Goal: Check status: Check status

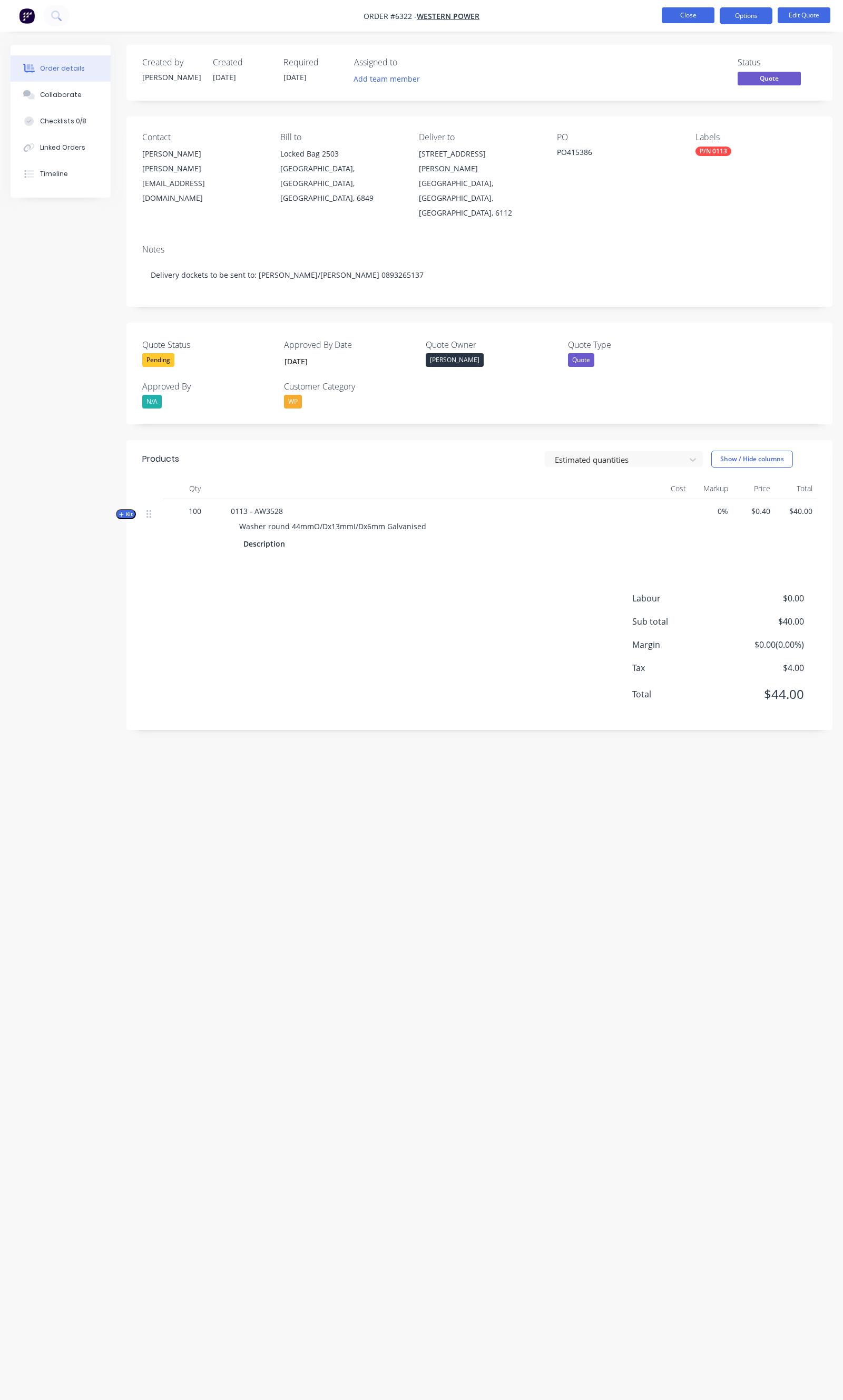
click at [662, 19] on button "Close" at bounding box center [688, 15] width 52 height 16
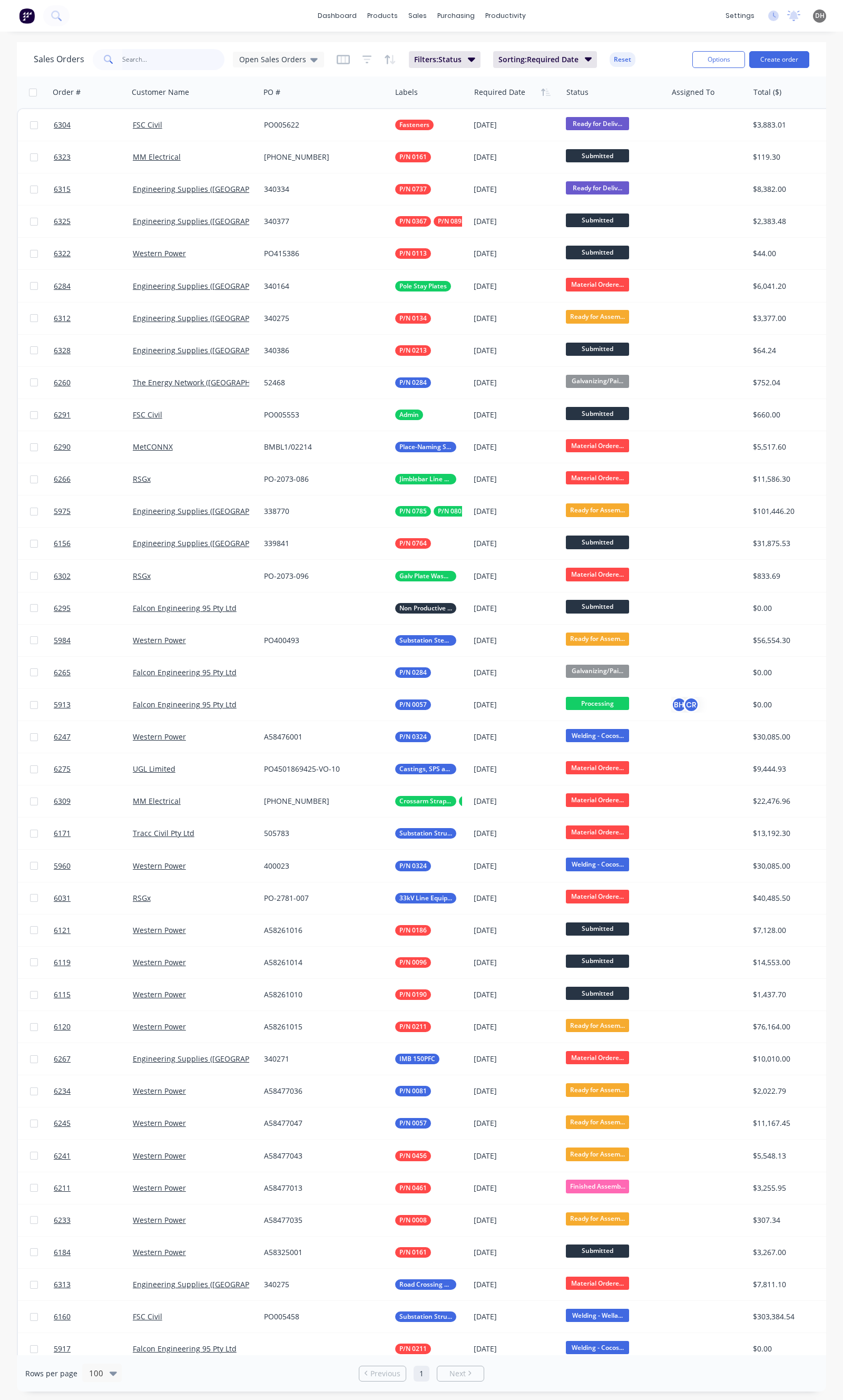
click at [130, 51] on input "text" at bounding box center [174, 60] width 103 height 21
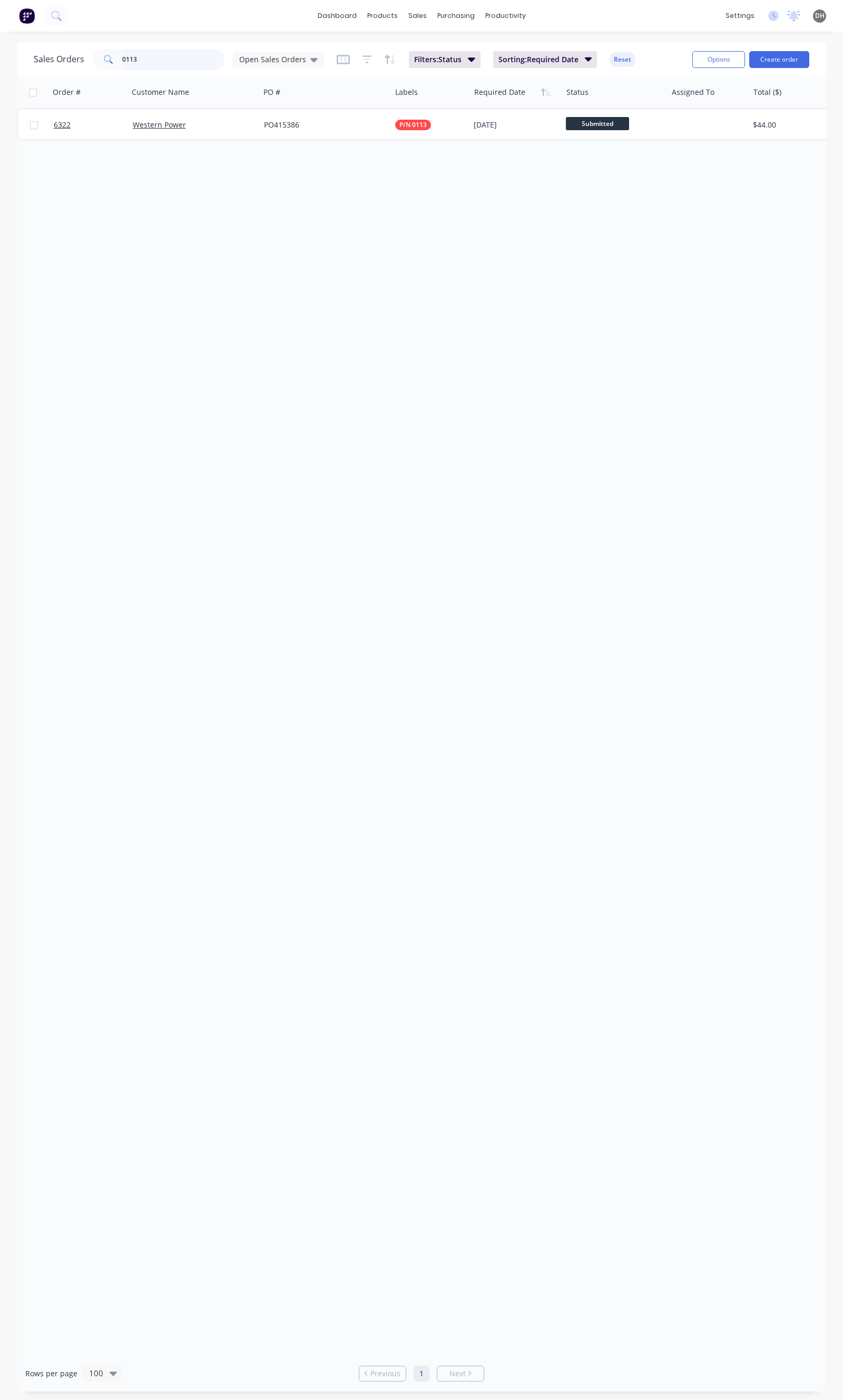
click at [145, 51] on input "0113" at bounding box center [174, 60] width 103 height 21
click at [147, 63] on input "0113" at bounding box center [174, 60] width 103 height 21
type input "0"
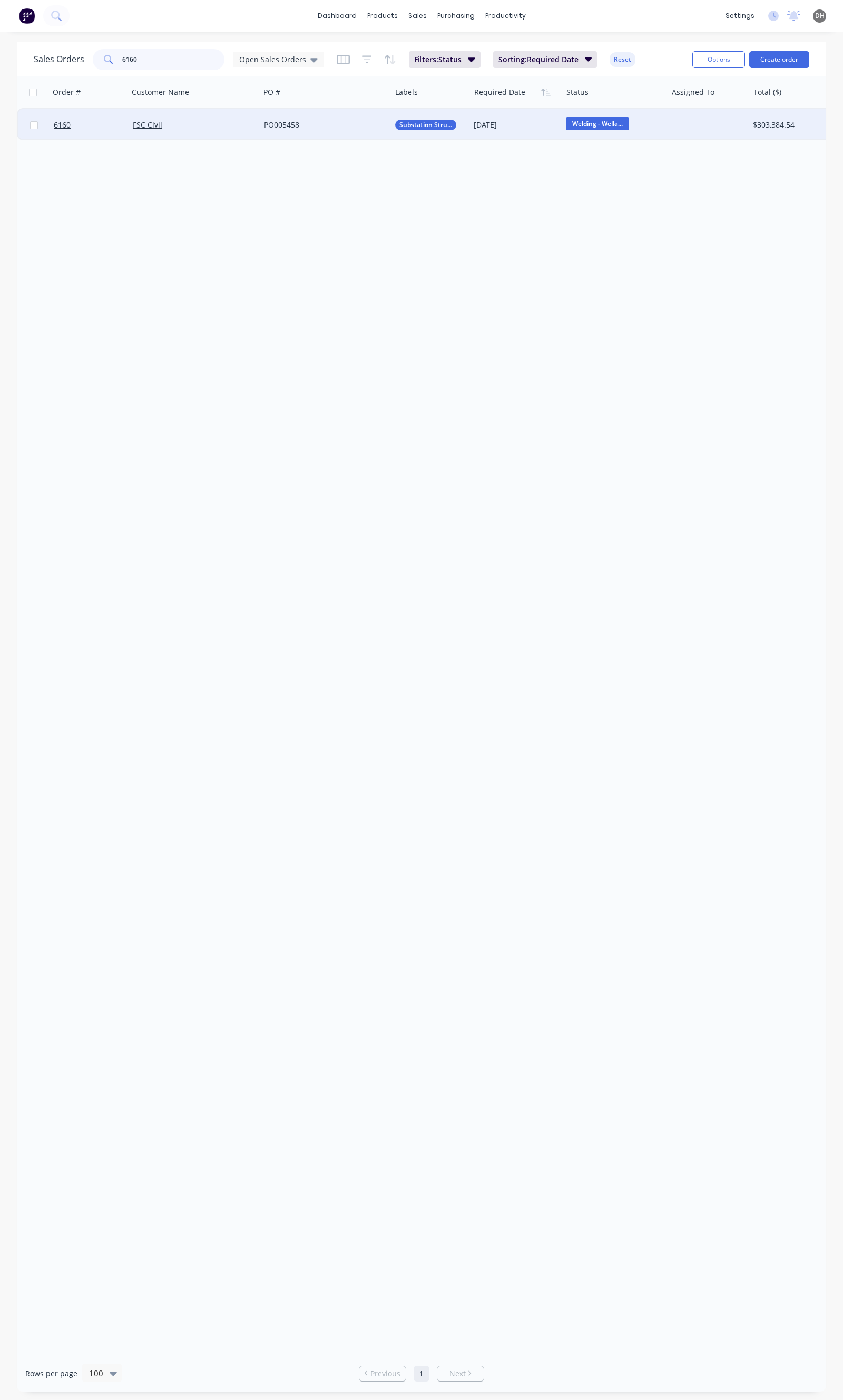
type input "6160"
click at [224, 120] on div "FSC Civil" at bounding box center [191, 124] width 116 height 11
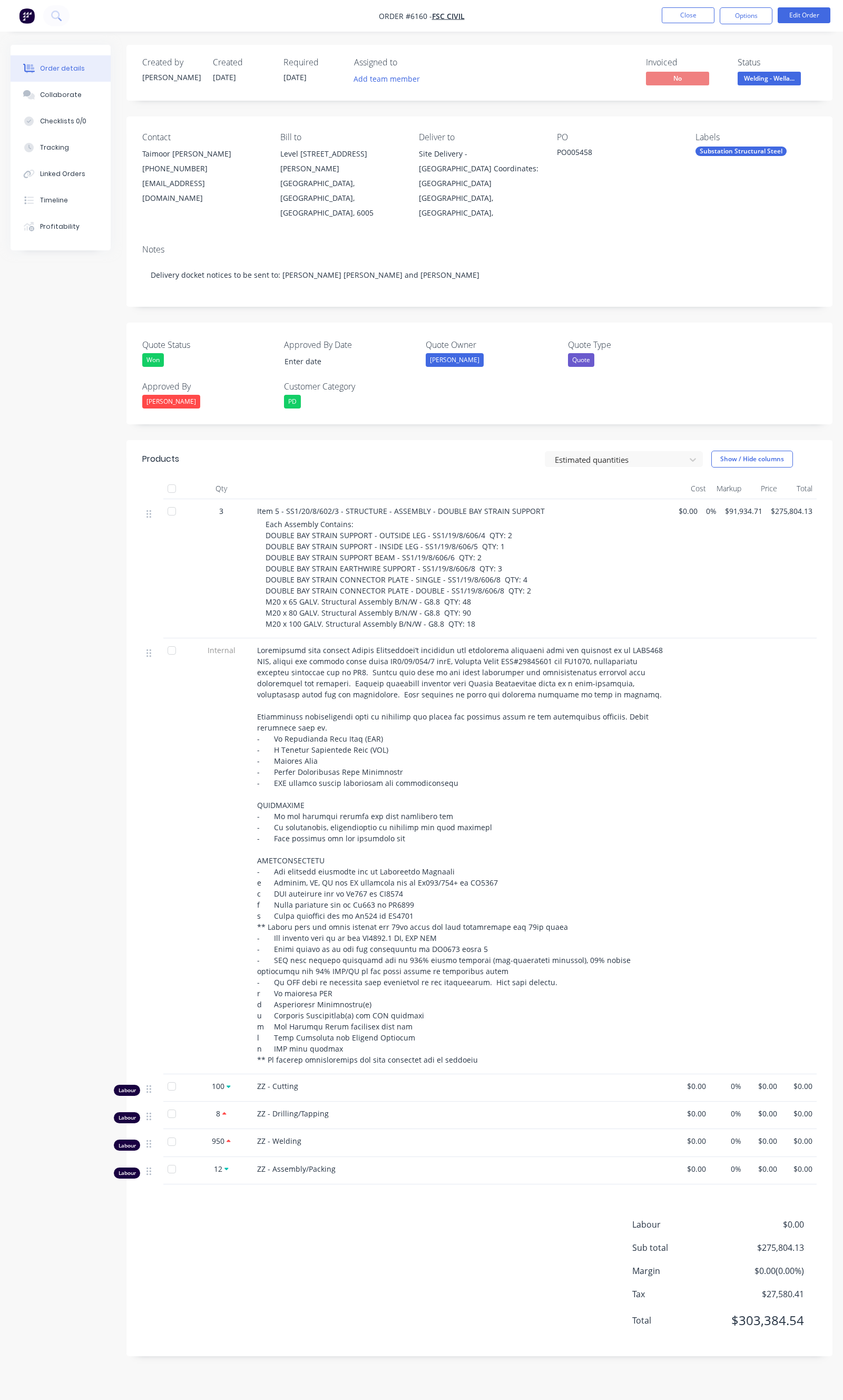
type input "[DATE]"
click at [65, 150] on div "Tracking" at bounding box center [54, 148] width 29 height 10
